Goal: Task Accomplishment & Management: Use online tool/utility

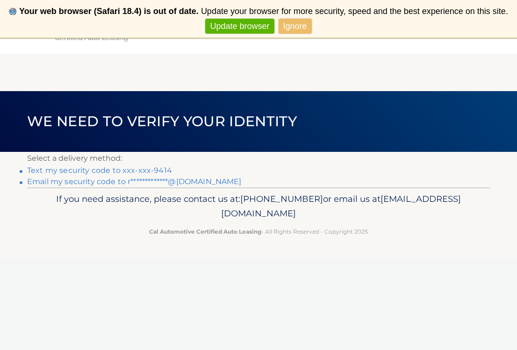
click at [112, 169] on link "Text my security code to xxx-xxx-9414" at bounding box center [99, 170] width 145 height 9
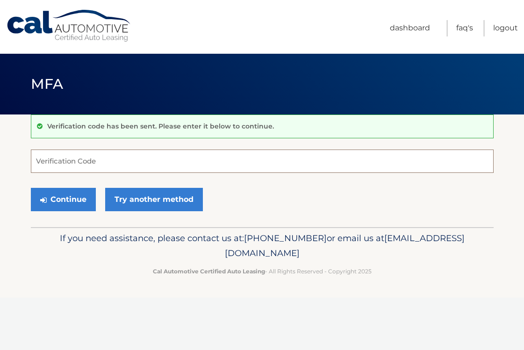
click at [99, 160] on input "Verification Code" at bounding box center [262, 160] width 462 height 23
click at [98, 164] on input "Verification Code" at bounding box center [262, 160] width 462 height 23
type input "833758"
click at [44, 209] on button "Continue" at bounding box center [63, 199] width 65 height 23
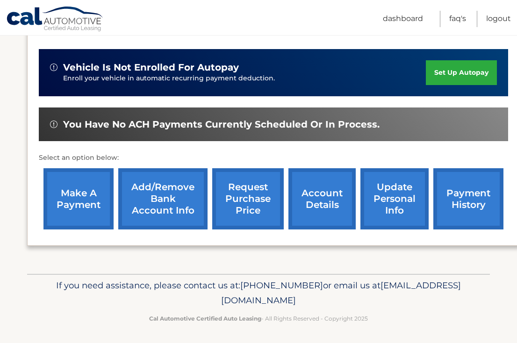
scroll to position [221, 0]
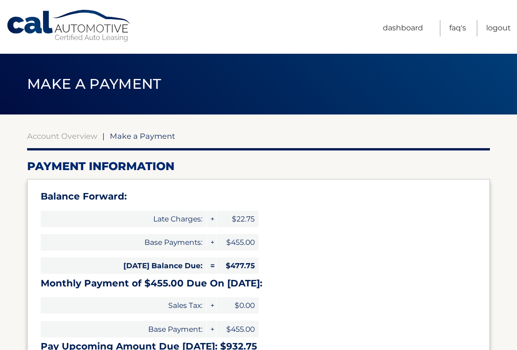
select select "MmIwMGMyMjgtODc2MS00MzkxLThhMTYtM2I1OGFiMDI4MDhh"
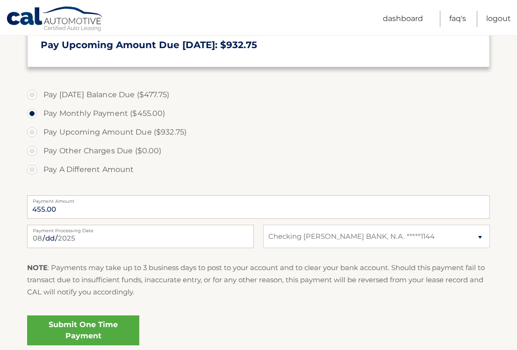
scroll to position [303, 0]
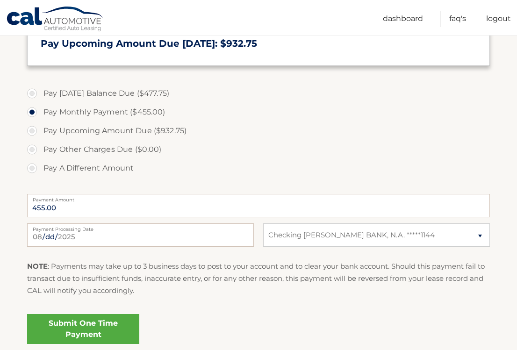
click at [111, 97] on label "Pay Today's Balance Due ($477.75)" at bounding box center [258, 93] width 462 height 19
click at [40, 97] on input "Pay Today's Balance Due ($477.75)" at bounding box center [35, 91] width 9 height 15
radio input "true"
type input "477.75"
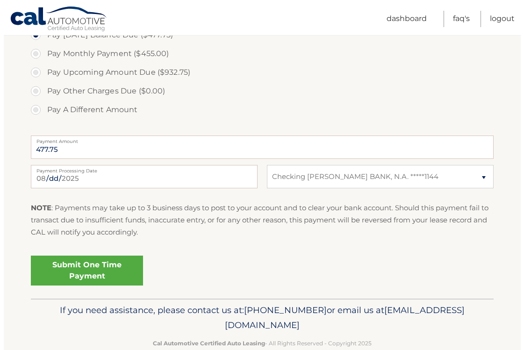
scroll to position [362, 0]
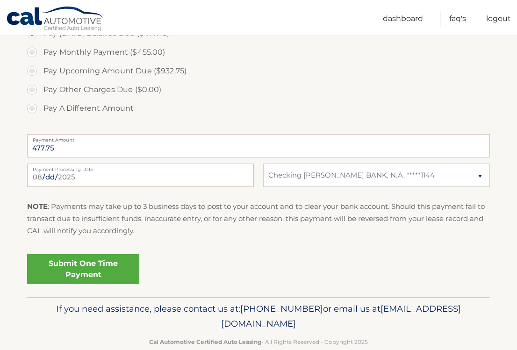
click at [74, 269] on link "Submit One Time Payment" at bounding box center [83, 269] width 112 height 30
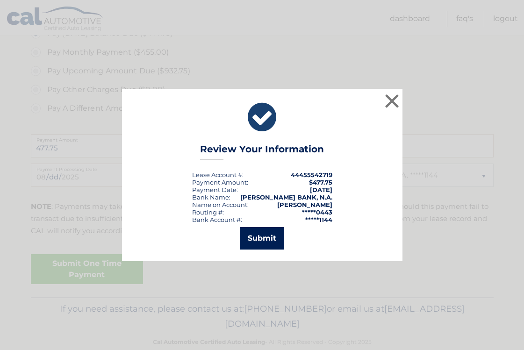
click at [269, 231] on button "Submit" at bounding box center [261, 238] width 43 height 22
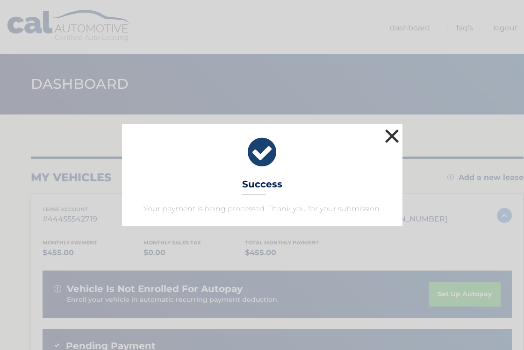
click at [389, 130] on button "×" at bounding box center [392, 136] width 19 height 19
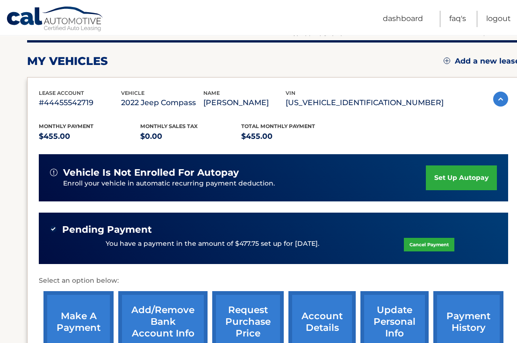
scroll to position [83, 0]
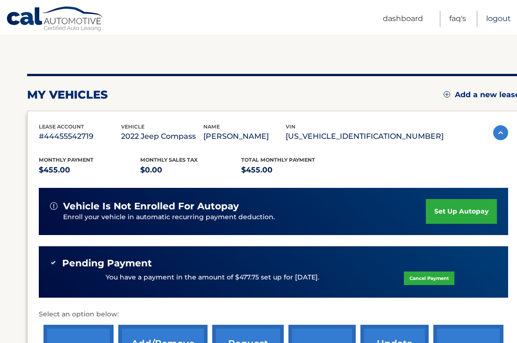
click at [489, 14] on link "Logout" at bounding box center [498, 19] width 25 height 16
